Goal: Find specific page/section: Locate a particular part of the current website

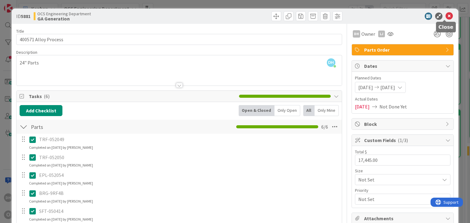
click at [445, 15] on icon at bounding box center [448, 16] width 7 height 7
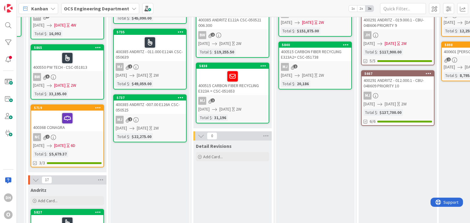
scroll to position [31, 399]
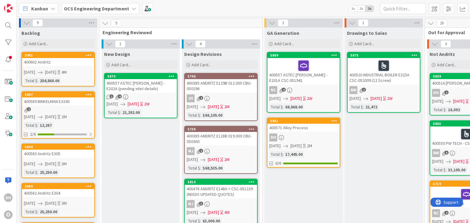
click at [81, 101] on div "400589 BINKELMAN E333D" at bounding box center [58, 102] width 72 height 8
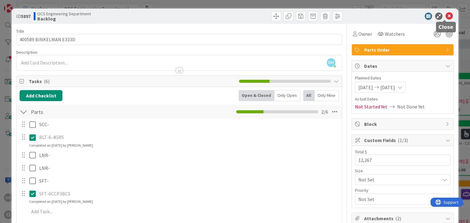
click at [245, 13] on icon at bounding box center [448, 16] width 7 height 7
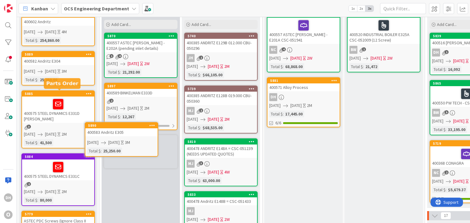
scroll to position [47, 0]
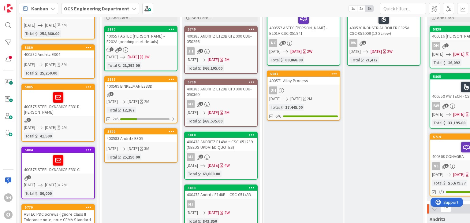
click at [130, 139] on div "400583 Andritz E305" at bounding box center [141, 139] width 72 height 8
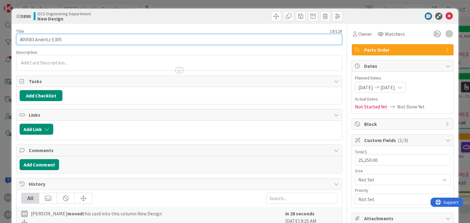
click at [84, 43] on input "400583 Andritz E305" at bounding box center [178, 39] width 325 height 11
type input "400583 Andritz E305 (NEED TO CREATE DXFS)"
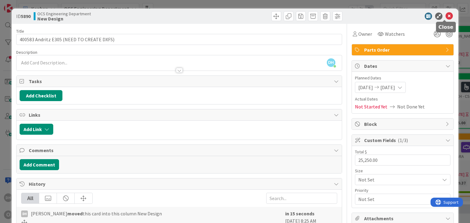
click at [245, 19] on icon at bounding box center [448, 16] width 7 height 7
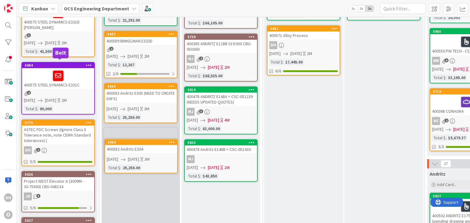
scroll to position [97, 0]
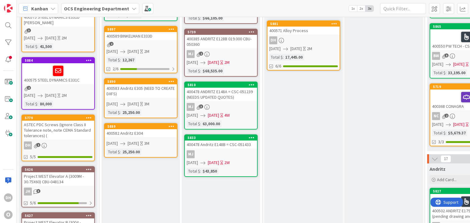
click at [158, 90] on div "400583 Andritz E305 (NEED TO CREATE DXFS)" at bounding box center [141, 90] width 72 height 13
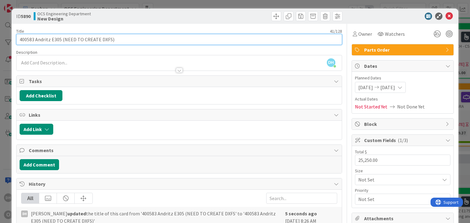
drag, startPoint x: 118, startPoint y: 35, endPoint x: 61, endPoint y: 39, distance: 56.7
click at [61, 39] on input "400583 Andritz E305 (NEED TO CREATE DXFS)" at bounding box center [178, 39] width 325 height 11
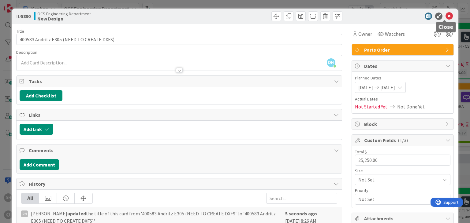
click at [245, 16] on icon at bounding box center [448, 16] width 7 height 7
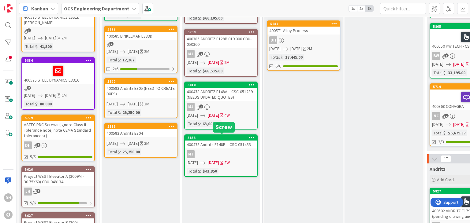
click at [165, 131] on div "400582 Andritz E304" at bounding box center [141, 133] width 72 height 8
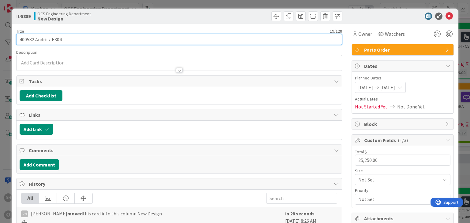
click at [133, 41] on input "400582 Andritz E304" at bounding box center [178, 39] width 325 height 11
paste input "(NEED TO CREATE DXFS)"
type input "400582 Andritz E304 (NEED TO CREATE DXFS)"
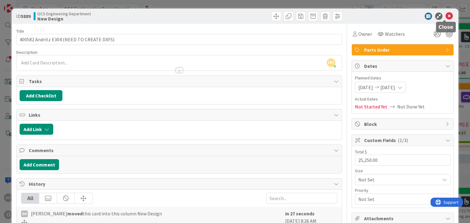
click at [245, 17] on icon at bounding box center [448, 16] width 7 height 7
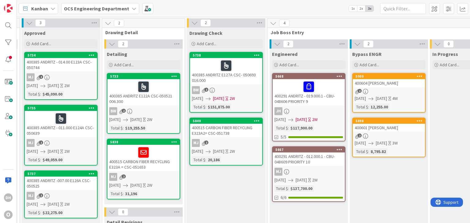
scroll to position [0, 559]
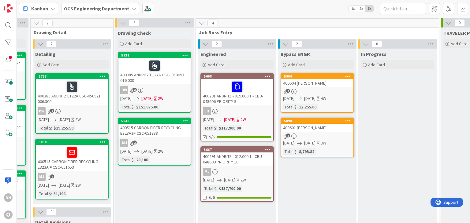
click at [245, 96] on div "400291 ANDRITZ - 019.000.1 - CBU-048606 PRIORITY 9" at bounding box center [237, 92] width 72 height 26
click at [245, 102] on div "400291 ANDRITZ - 019.000.1 - CBU-048606 PRIORITY 9" at bounding box center [237, 92] width 72 height 26
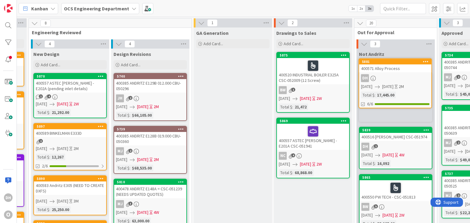
scroll to position [0, 77]
